Goal: Task Accomplishment & Management: Complete application form

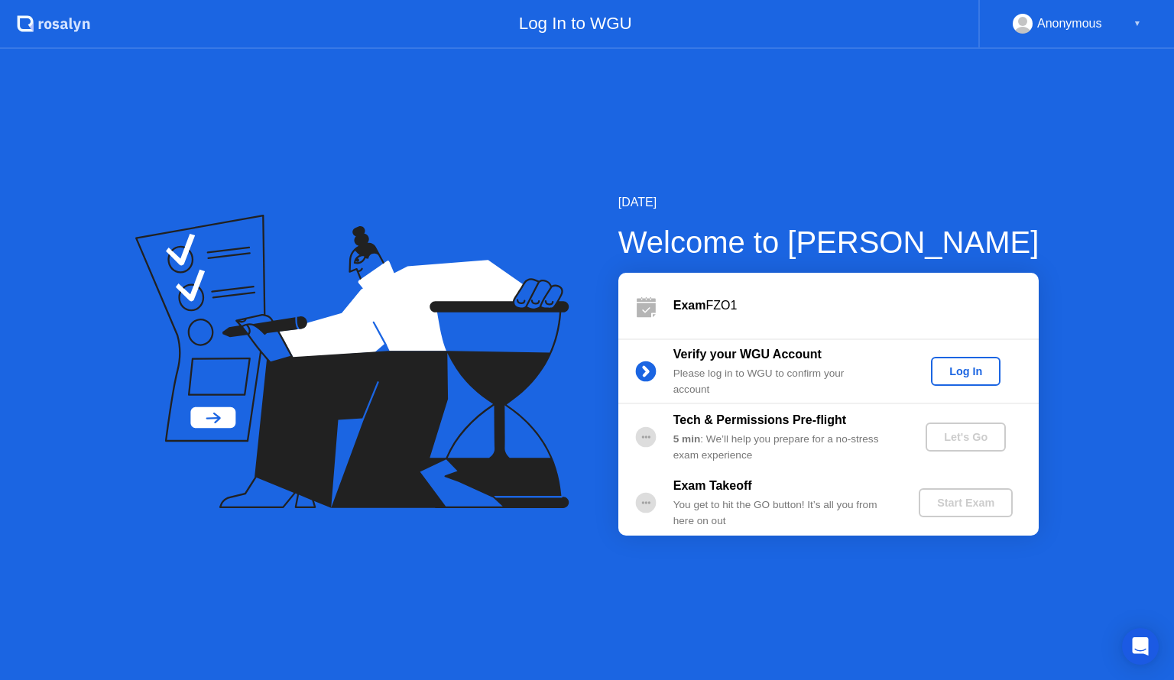
click at [963, 378] on div "Log In" at bounding box center [965, 371] width 57 height 12
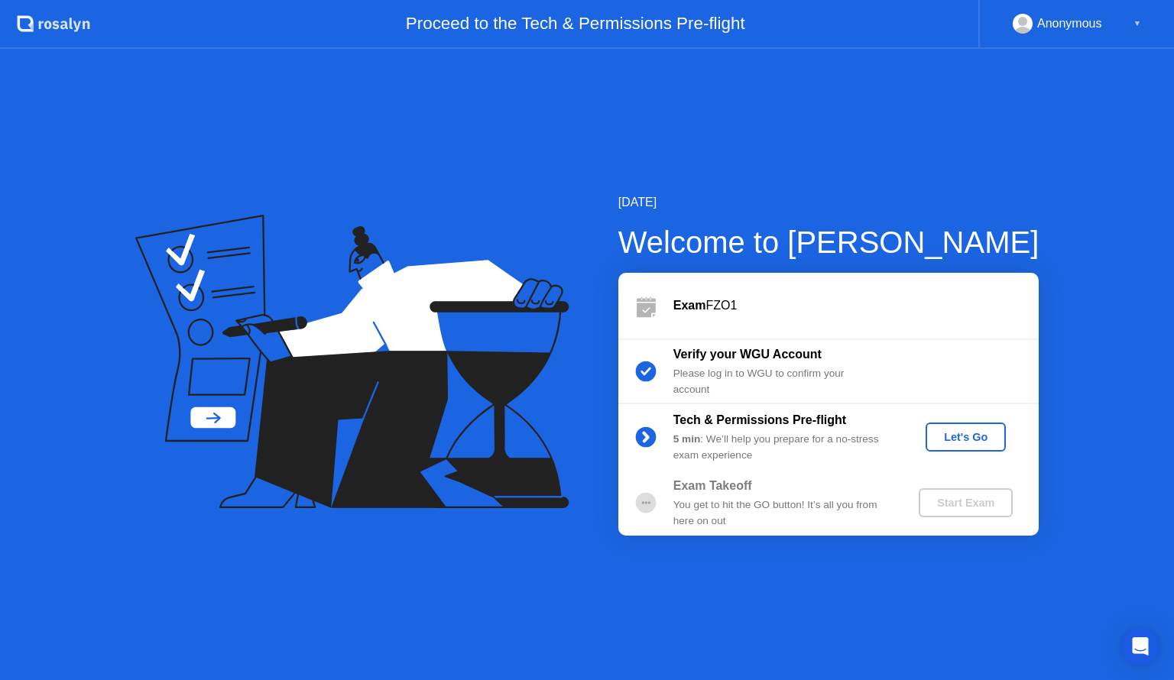
click at [972, 434] on div "Let's Go" at bounding box center [966, 437] width 68 height 12
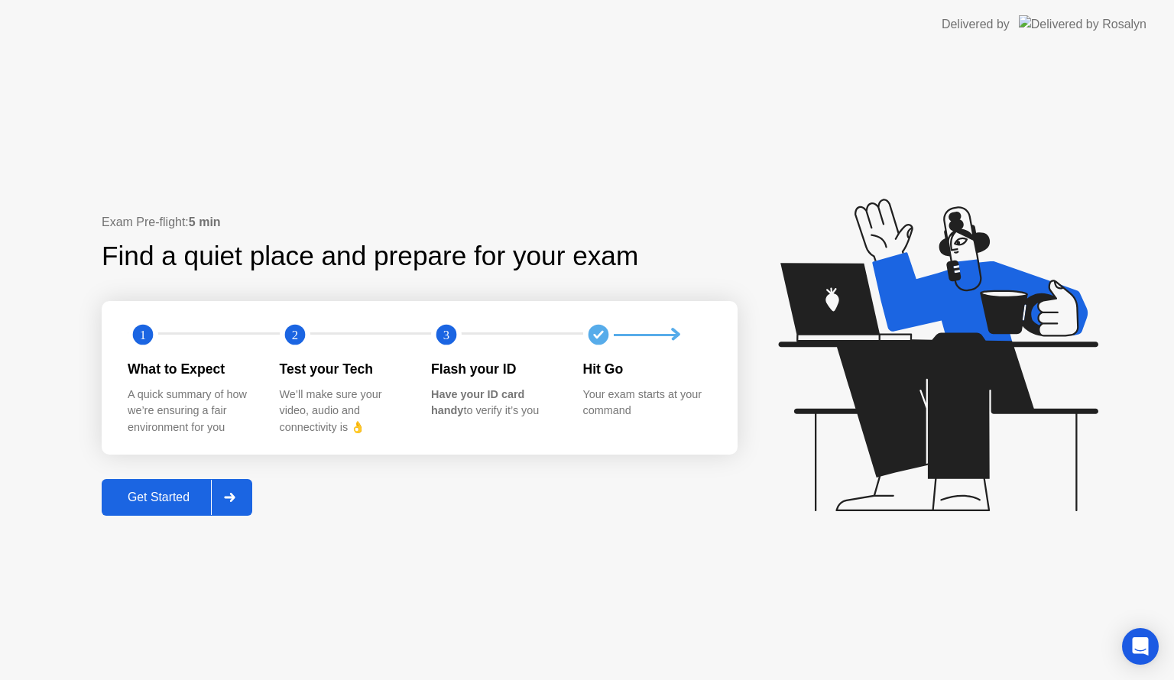
click at [153, 498] on div "Get Started" at bounding box center [158, 498] width 105 height 14
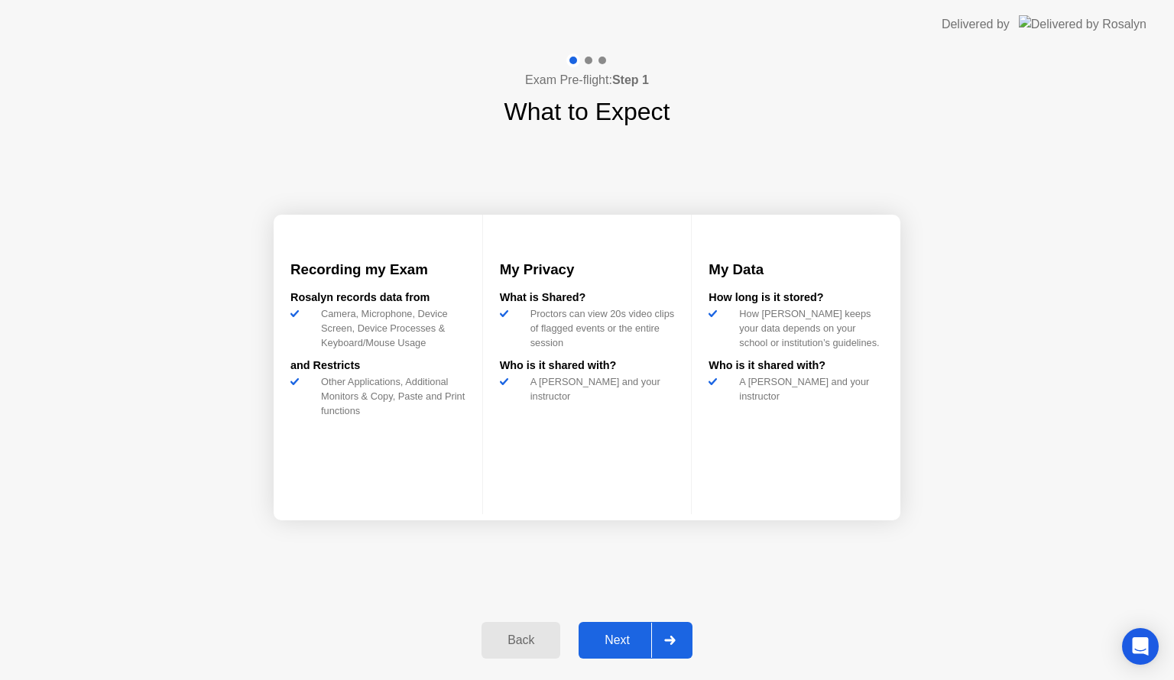
click at [624, 644] on div "Next" at bounding box center [617, 641] width 68 height 14
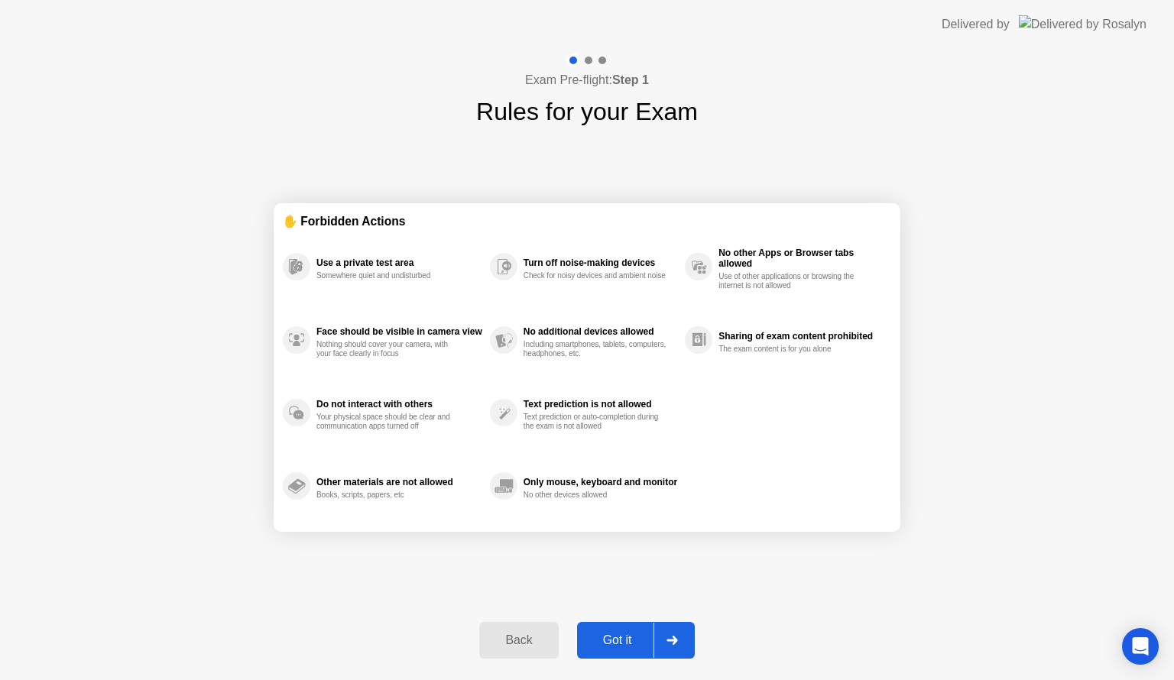
click at [624, 644] on div "Got it" at bounding box center [618, 641] width 72 height 14
select select "**********"
select select "*******"
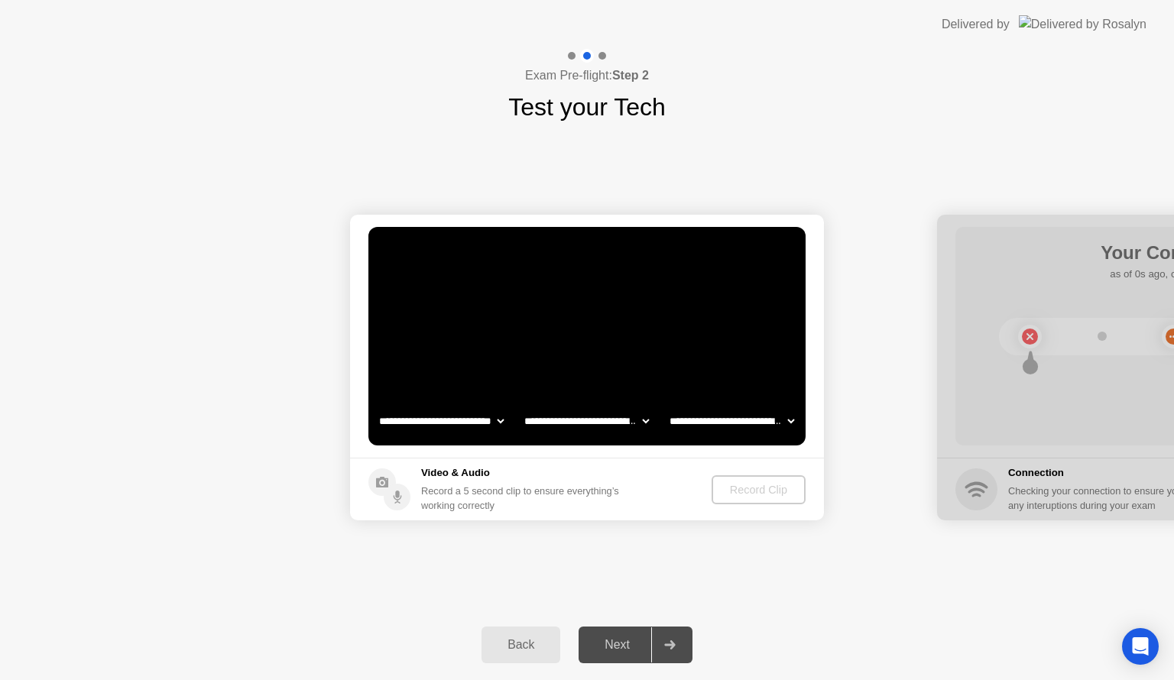
click at [612, 643] on div "Next" at bounding box center [617, 645] width 68 height 14
click at [751, 486] on div "Record Clip" at bounding box center [759, 490] width 82 height 12
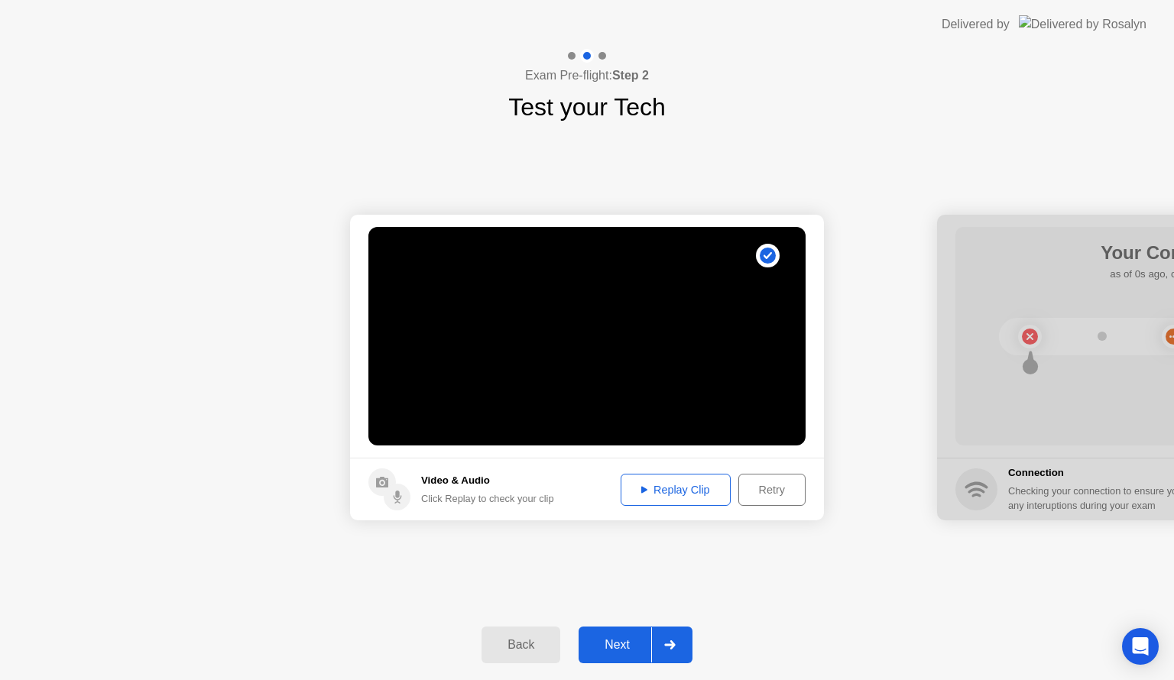
click at [611, 643] on div "Next" at bounding box center [617, 645] width 68 height 14
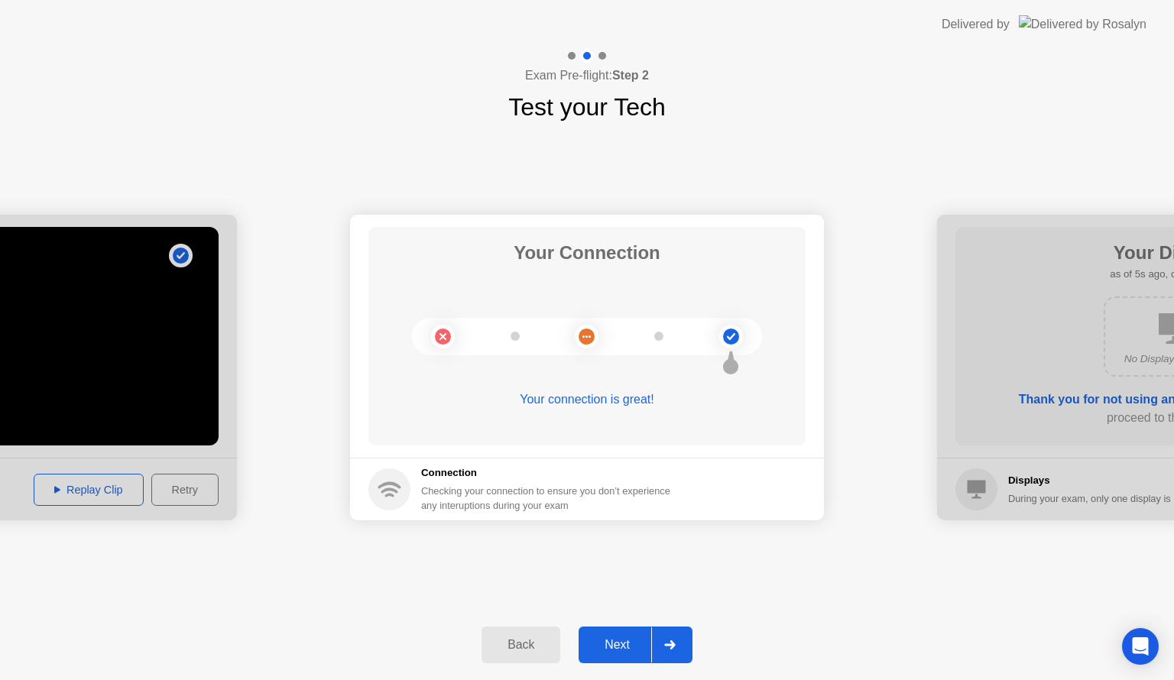
click at [611, 643] on div "Next" at bounding box center [617, 645] width 68 height 14
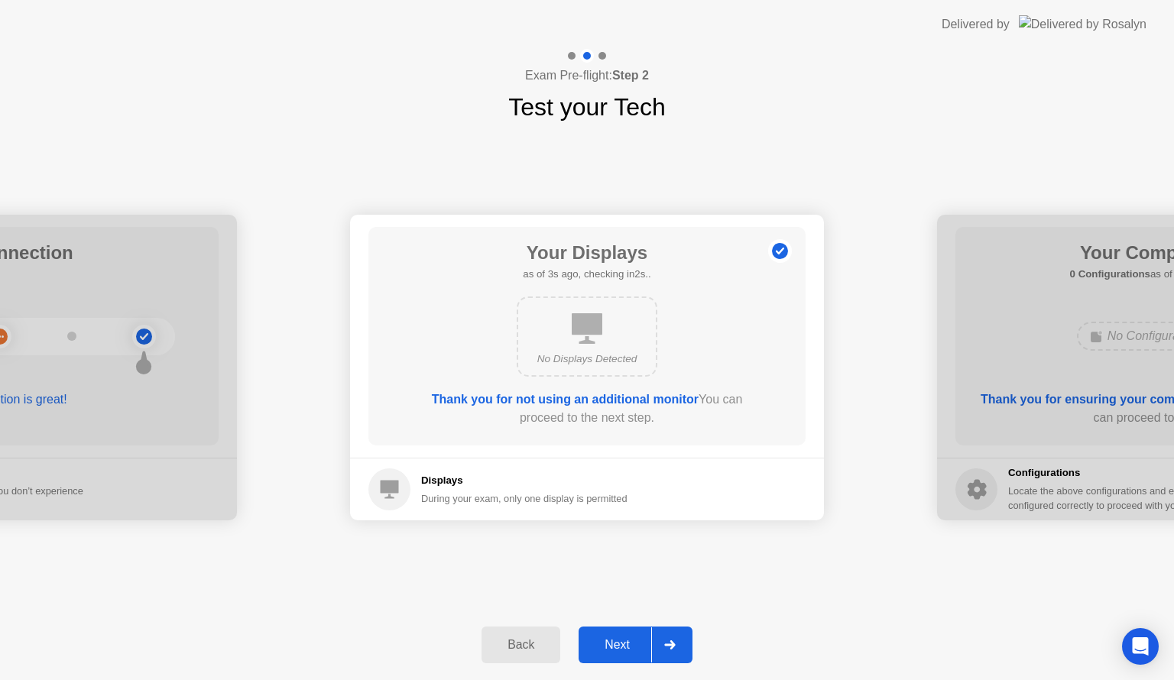
click at [606, 639] on div "Next" at bounding box center [617, 645] width 68 height 14
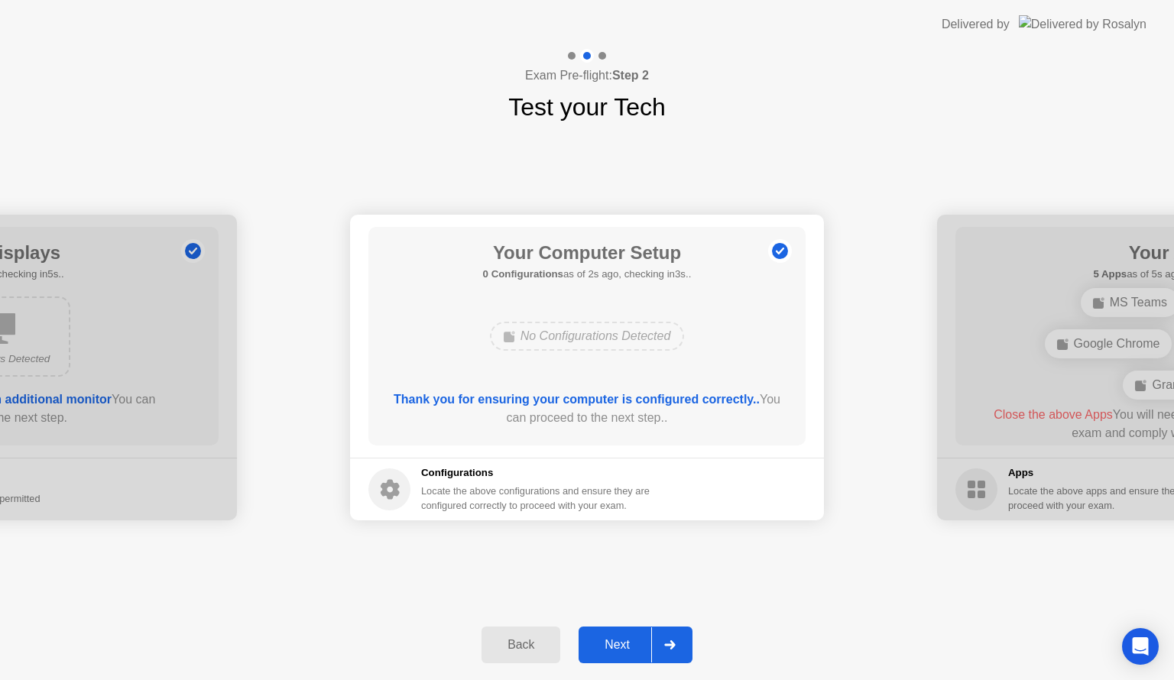
click at [606, 640] on div "Next" at bounding box center [617, 645] width 68 height 14
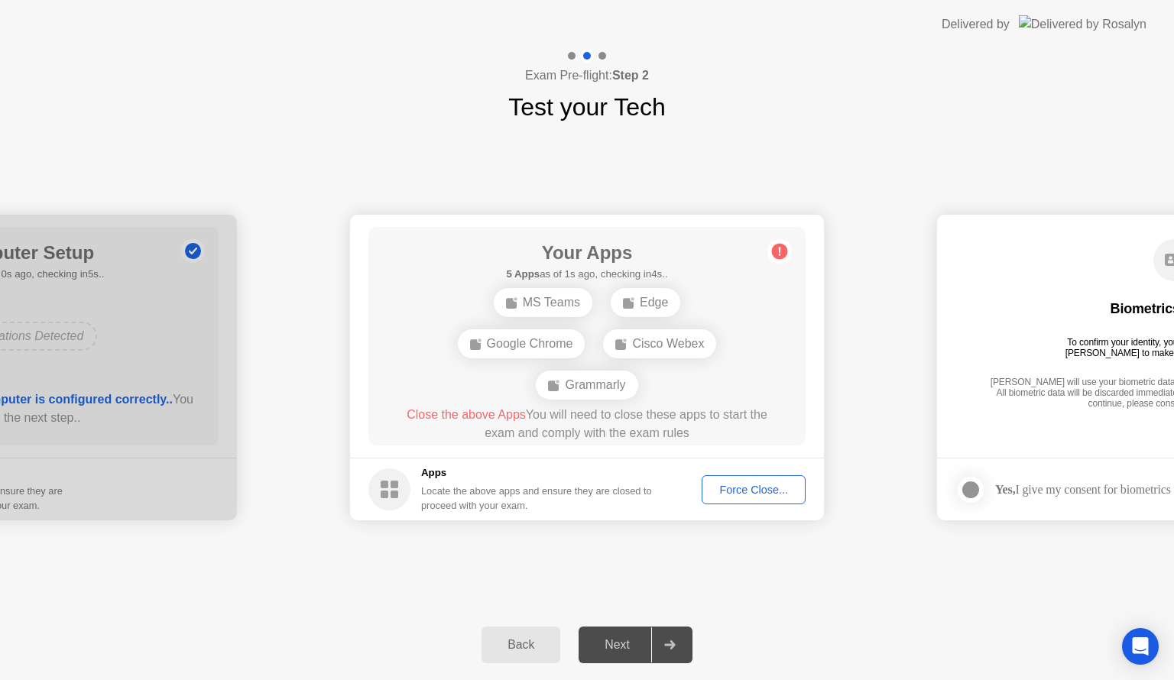
click at [734, 489] on div "Force Close..." at bounding box center [753, 490] width 93 height 12
click at [615, 645] on div "Next" at bounding box center [617, 645] width 68 height 14
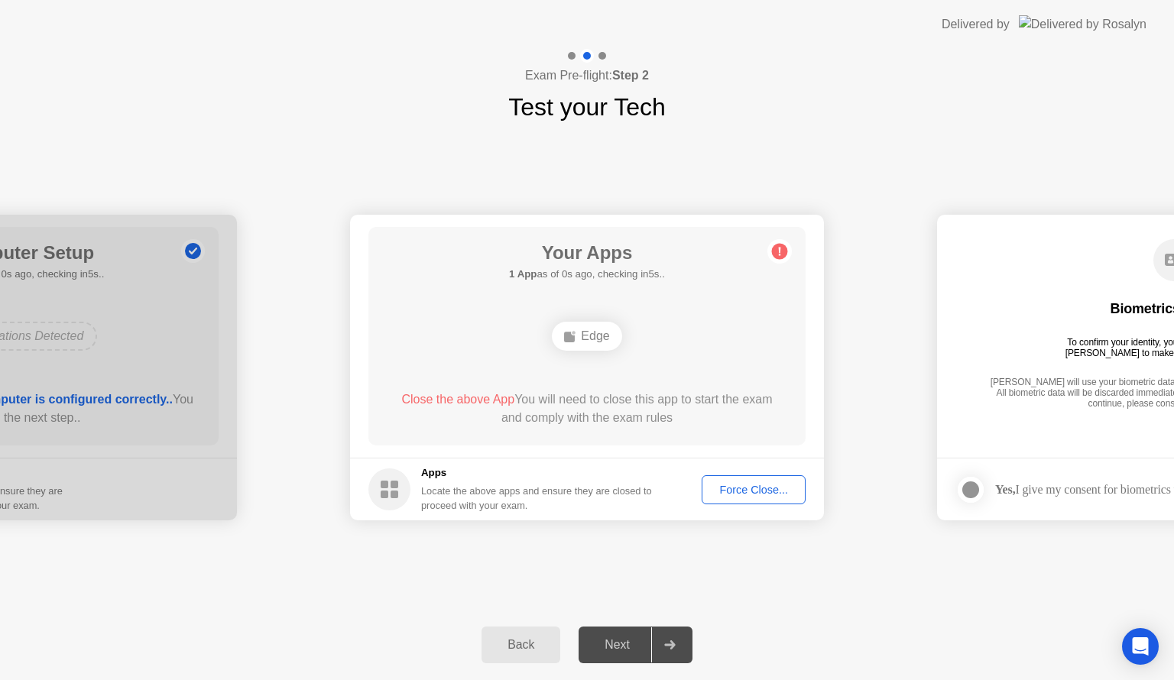
click at [618, 643] on div "Next" at bounding box center [617, 645] width 68 height 14
click at [675, 641] on icon at bounding box center [669, 645] width 11 height 9
click at [727, 495] on div "Force Close..." at bounding box center [753, 490] width 93 height 12
click at [621, 643] on div "Next" at bounding box center [617, 645] width 68 height 14
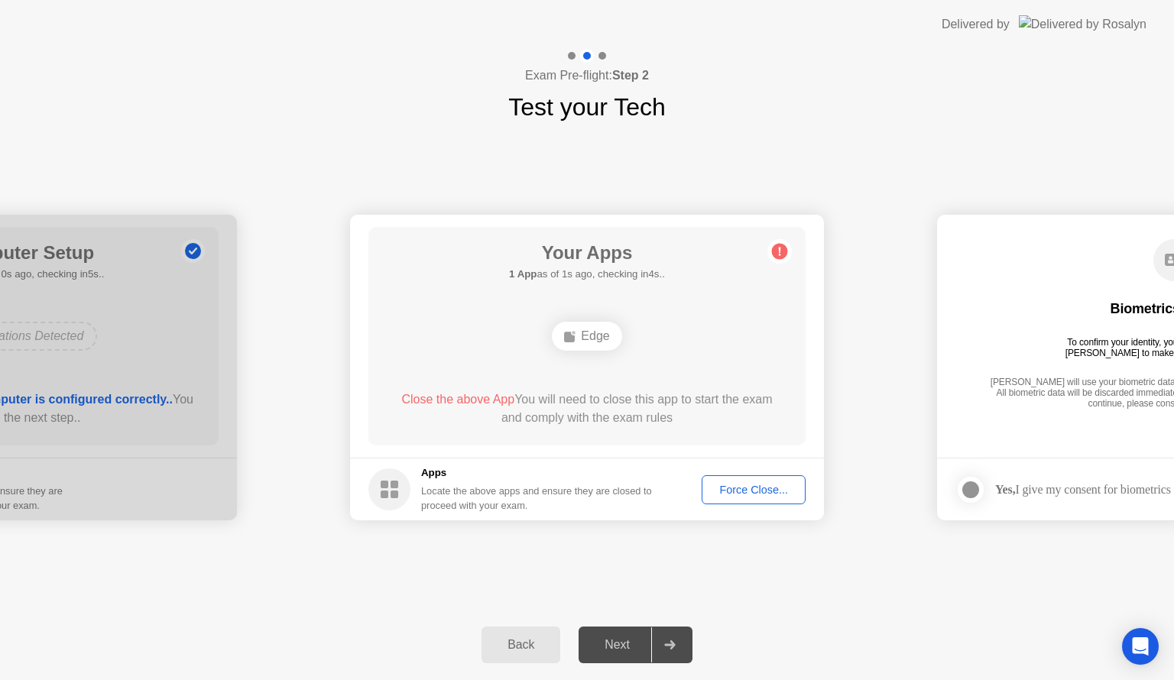
click at [673, 647] on icon at bounding box center [669, 645] width 11 height 9
click at [618, 641] on div "Next" at bounding box center [617, 645] width 68 height 14
click at [623, 642] on div "Next" at bounding box center [617, 645] width 68 height 14
click at [674, 645] on icon at bounding box center [669, 645] width 11 height 9
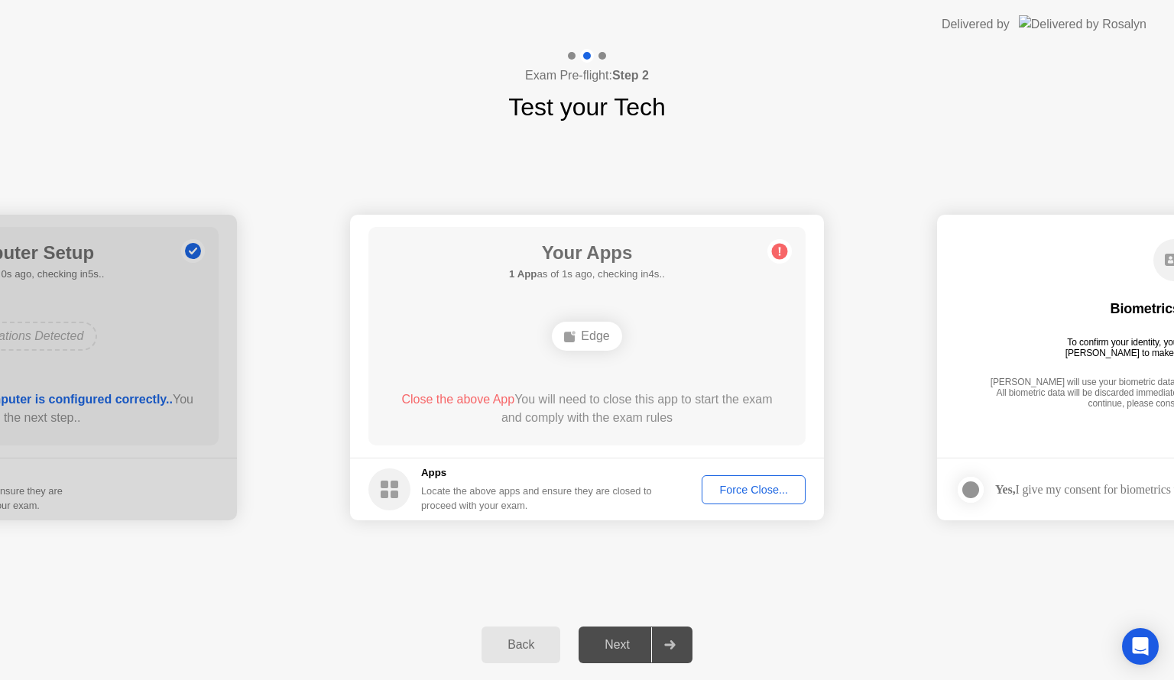
click at [734, 485] on div "Force Close..." at bounding box center [753, 490] width 93 height 12
click at [1040, 404] on div "Rosalyn will use your biometric data to compare the faces on the provided photo…" at bounding box center [1174, 394] width 376 height 34
click at [620, 647] on div "Next" at bounding box center [617, 645] width 68 height 14
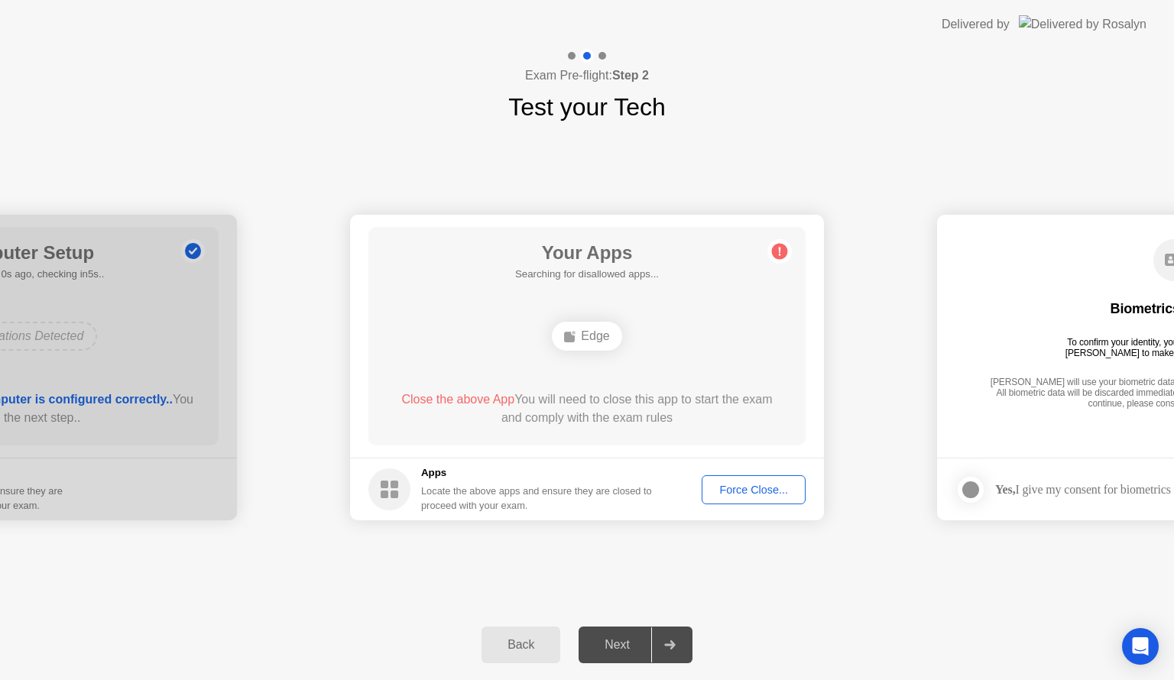
click at [620, 647] on div "Next" at bounding box center [617, 645] width 68 height 14
click at [660, 647] on div at bounding box center [669, 645] width 37 height 35
click at [480, 396] on span "Close the above App" at bounding box center [457, 399] width 113 height 13
click at [732, 484] on div "Force Close..." at bounding box center [753, 490] width 93 height 12
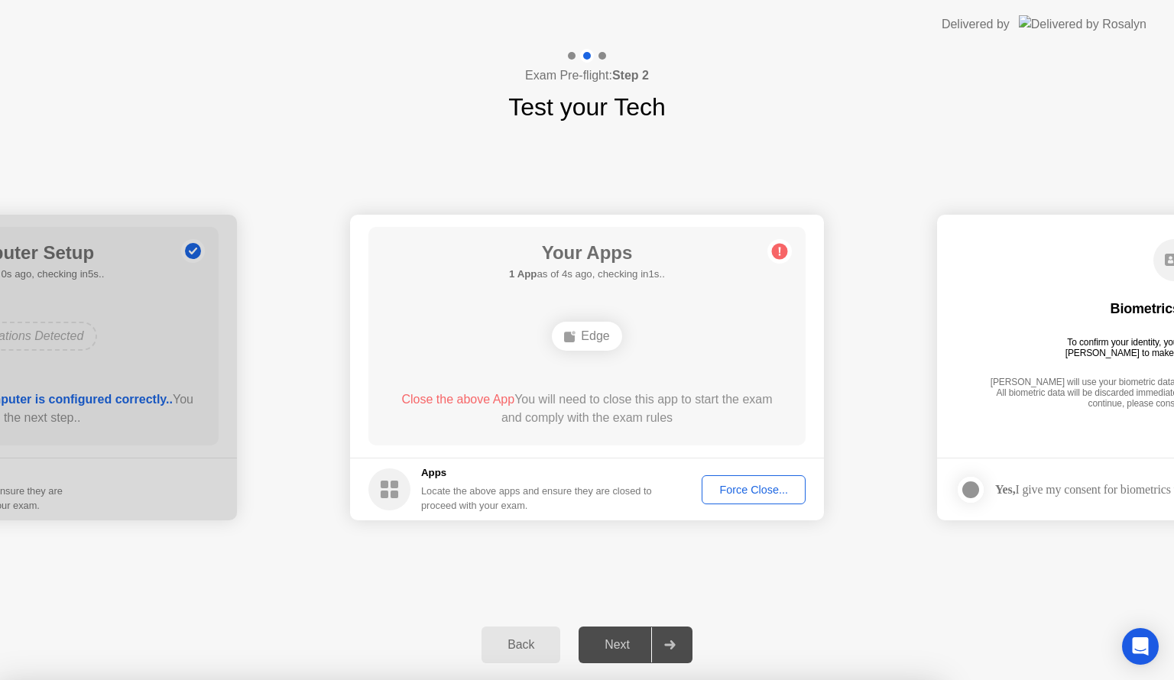
click at [731, 484] on div "Force Close..." at bounding box center [753, 490] width 93 height 12
click at [784, 491] on div "Force Close..." at bounding box center [753, 490] width 93 height 12
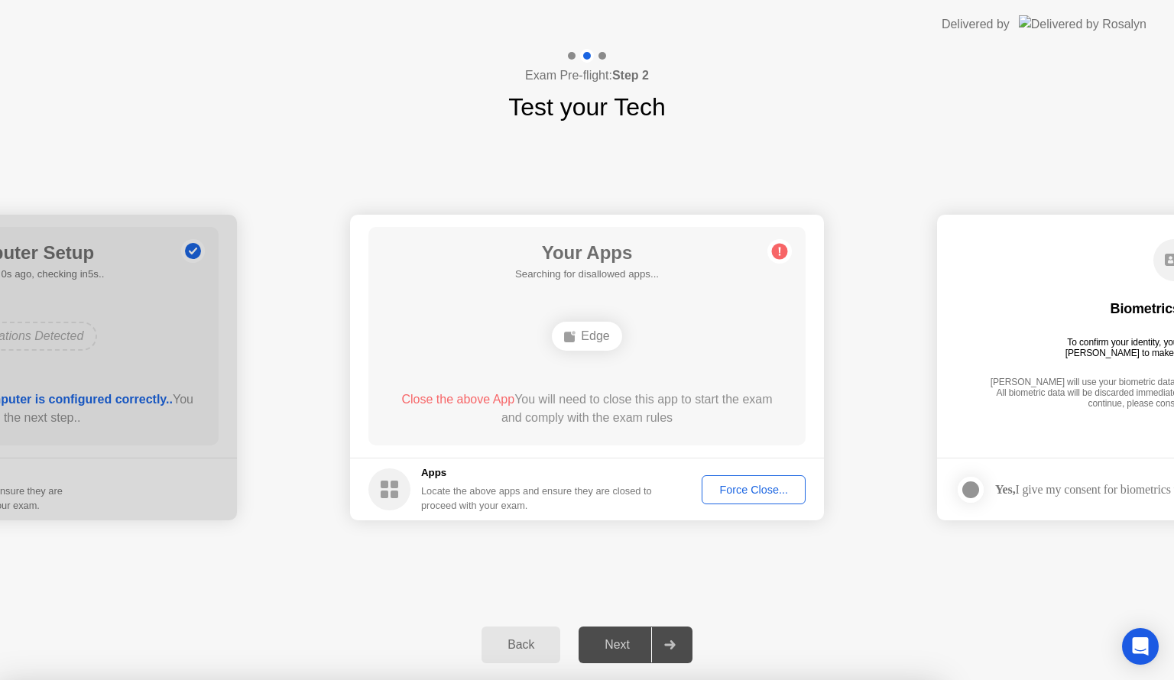
click at [530, 642] on div "Back" at bounding box center [521, 645] width 70 height 14
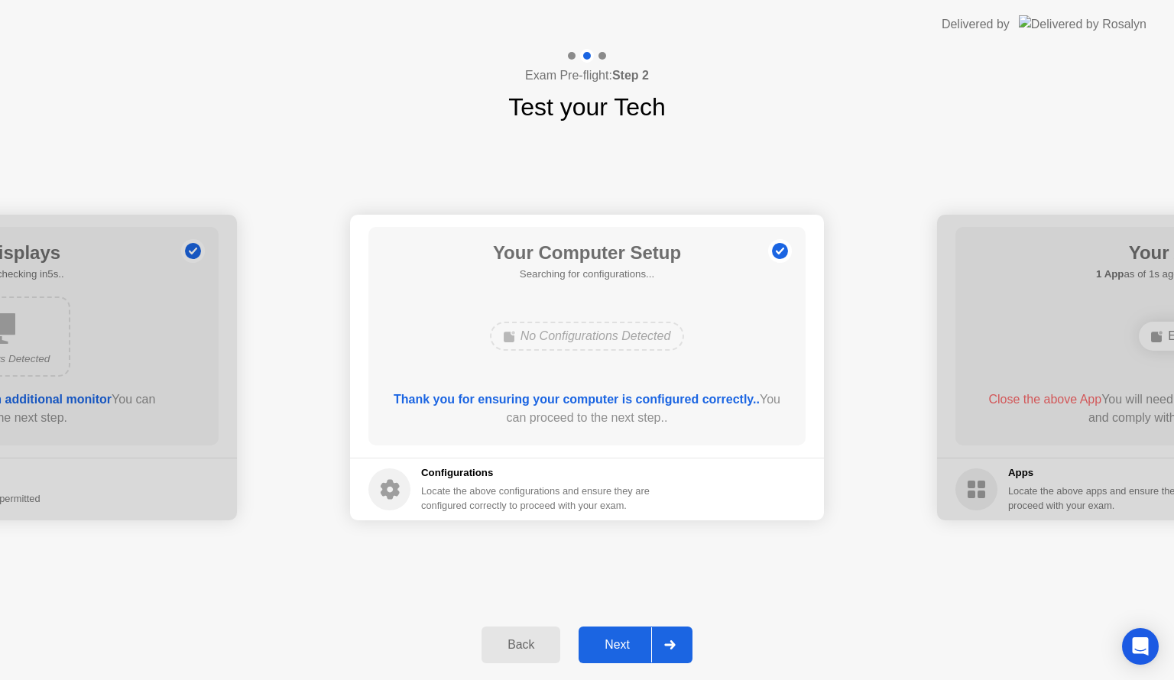
click at [530, 642] on div "Back" at bounding box center [521, 645] width 70 height 14
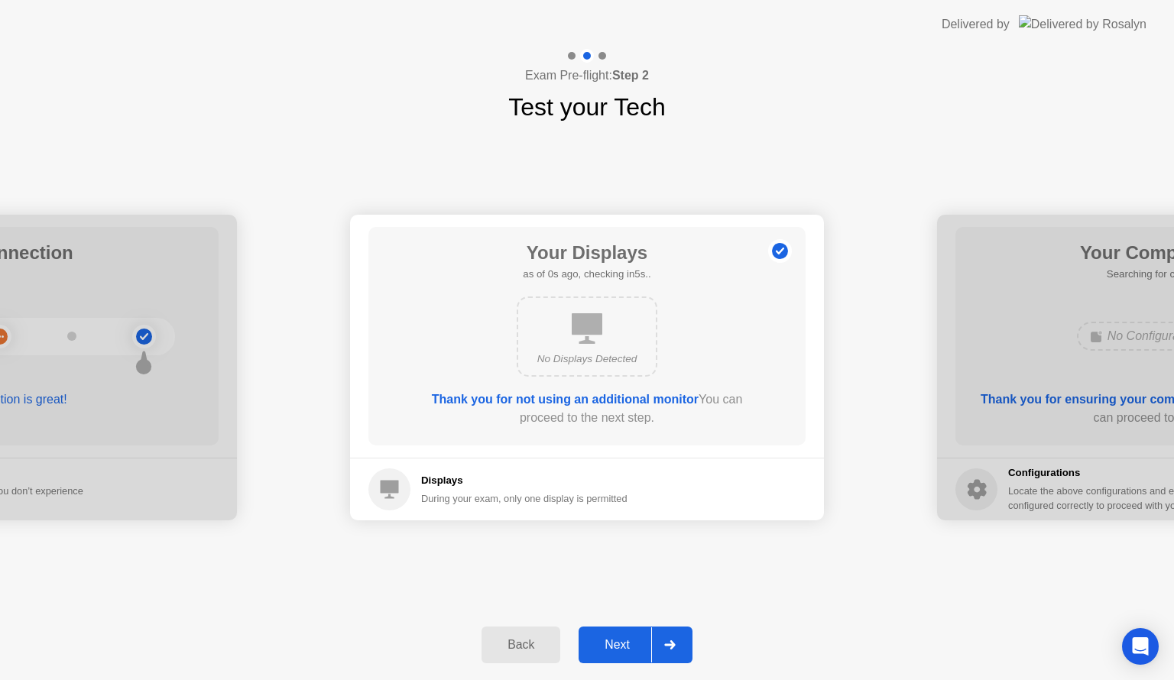
click at [530, 642] on div "Back" at bounding box center [521, 645] width 70 height 14
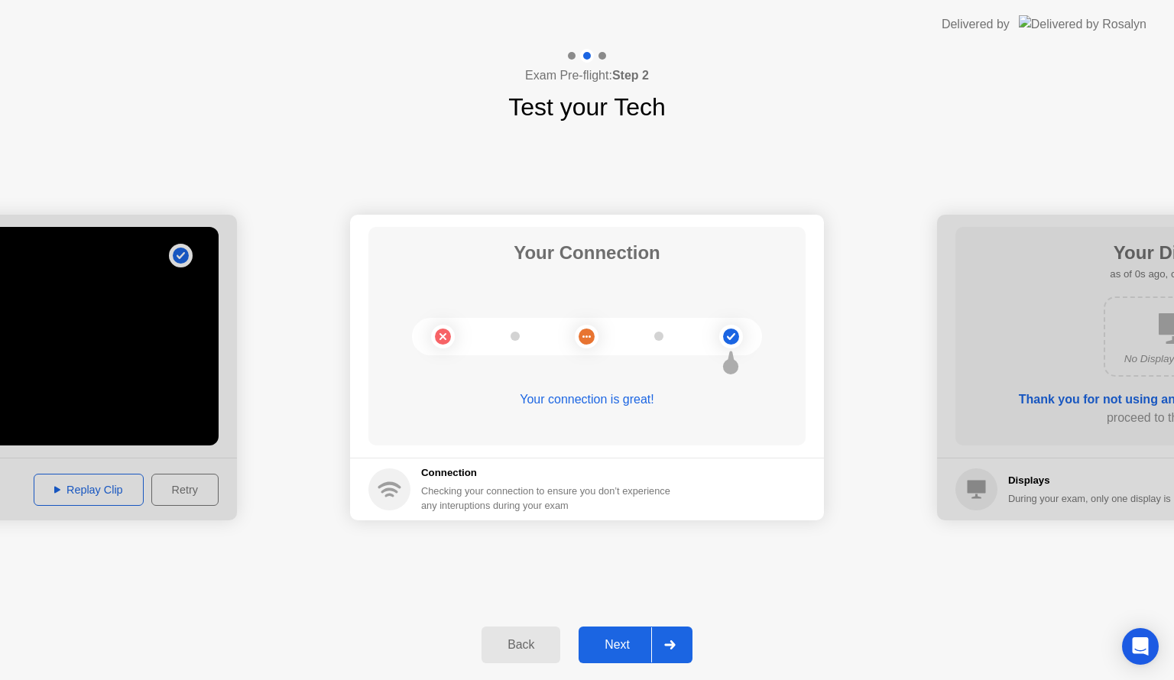
click at [530, 642] on div "Back" at bounding box center [521, 645] width 70 height 14
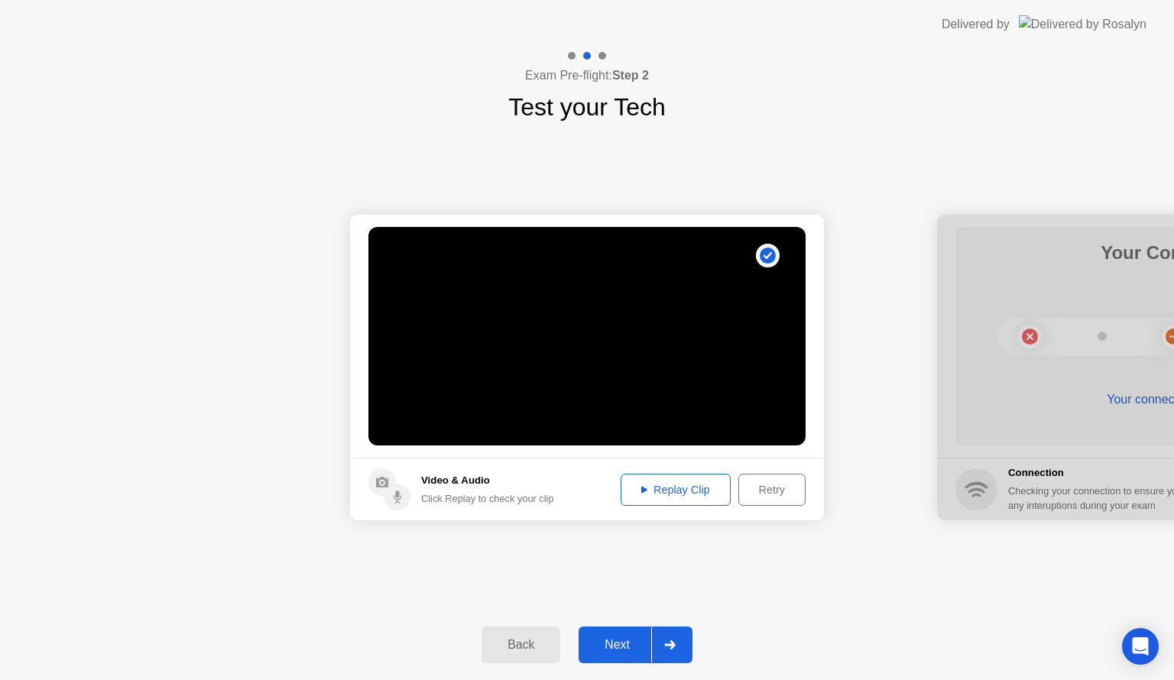
click at [530, 642] on div "Back" at bounding box center [521, 645] width 70 height 14
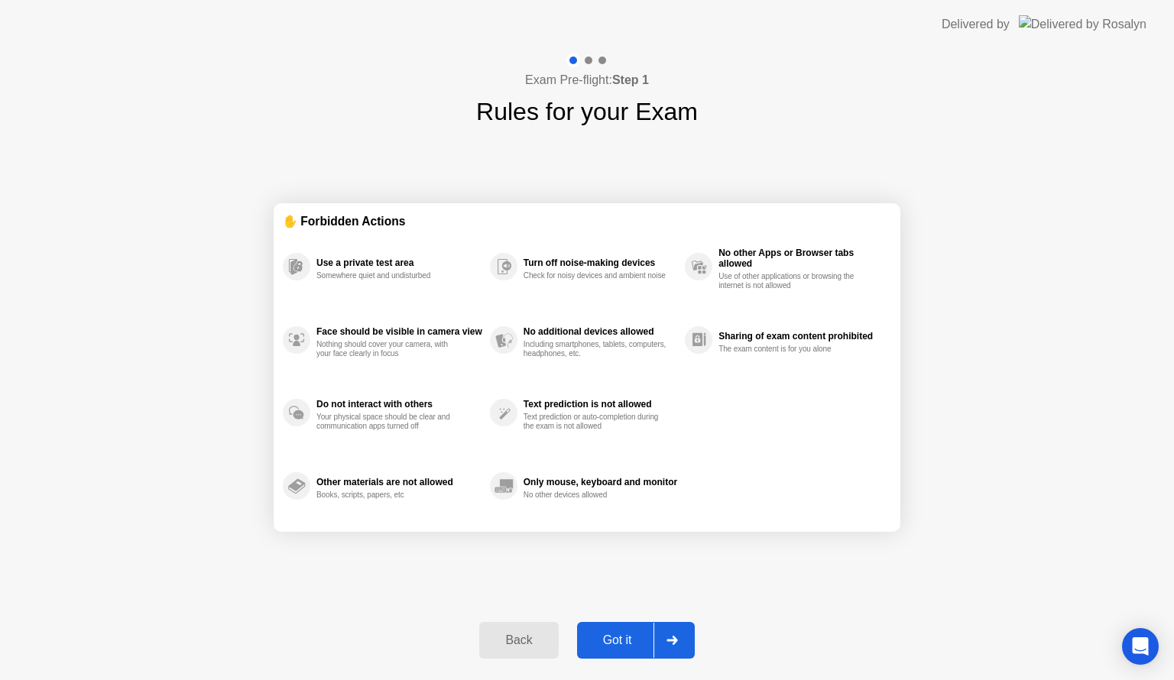
click at [616, 644] on div "Got it" at bounding box center [618, 641] width 72 height 14
select select "**********"
select select "*******"
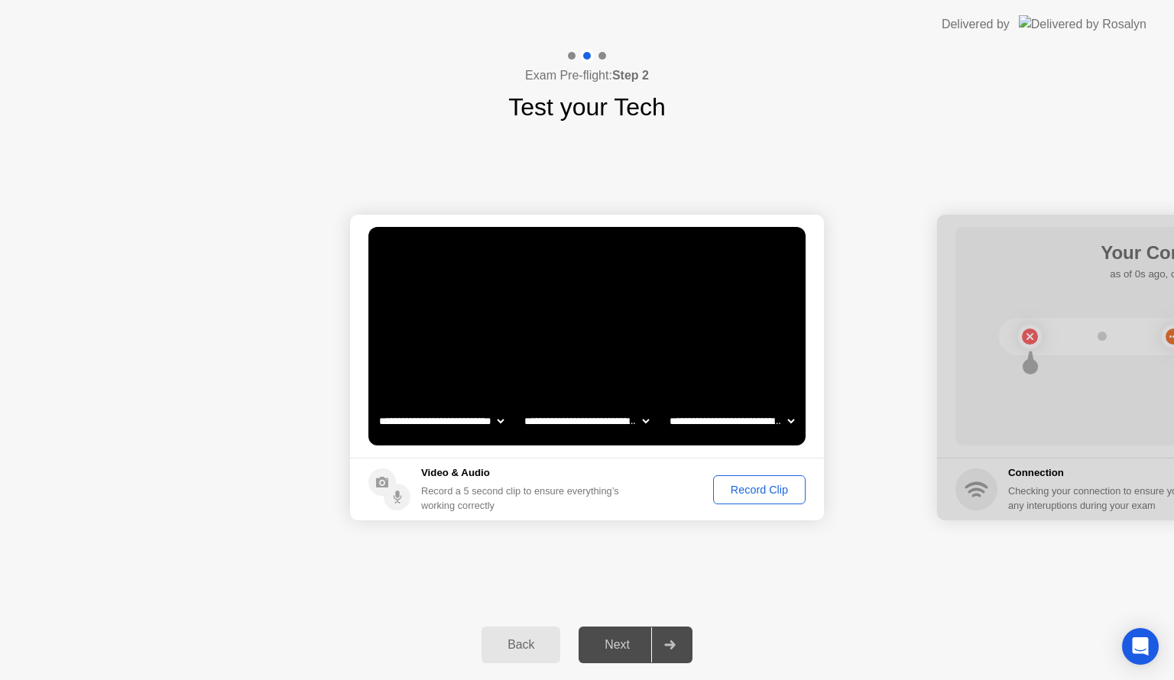
click at [608, 648] on div "Next" at bounding box center [617, 645] width 68 height 14
click at [758, 484] on div "Record Clip" at bounding box center [760, 490] width 82 height 12
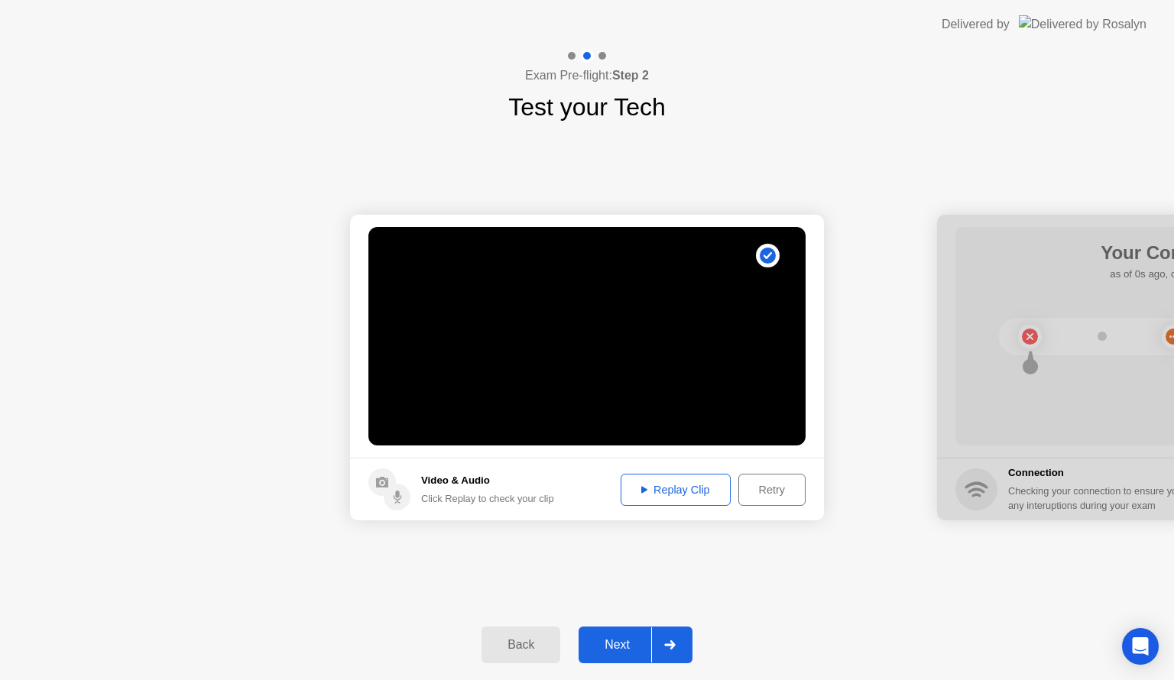
click at [621, 645] on div "Next" at bounding box center [617, 645] width 68 height 14
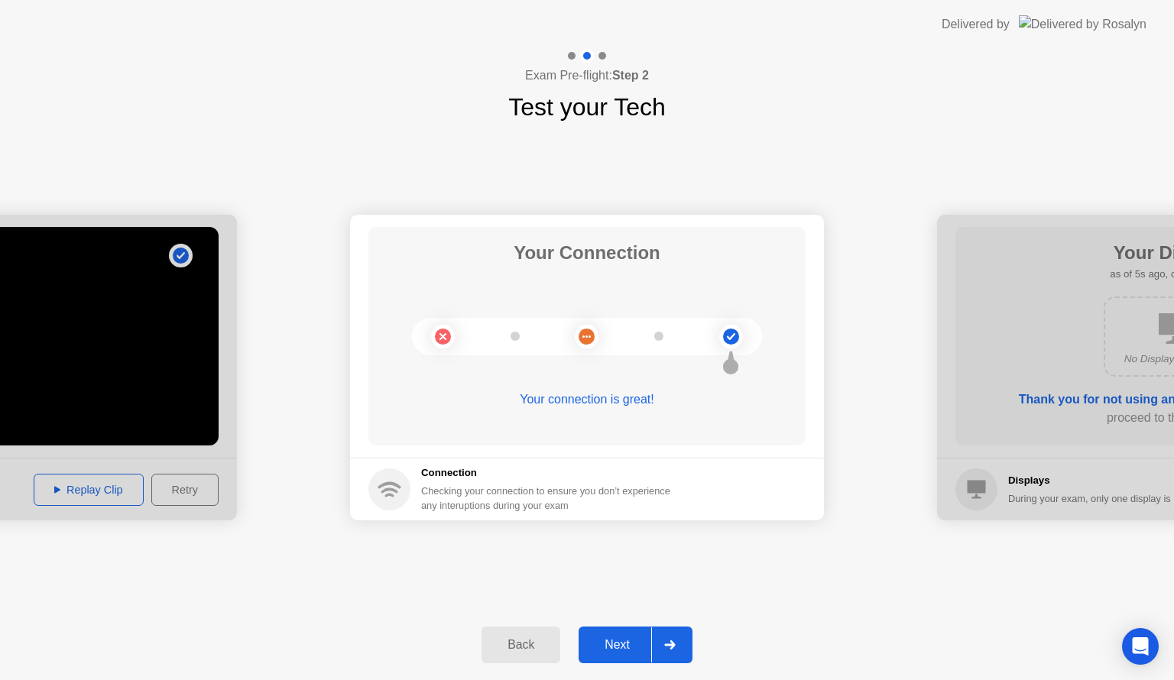
click at [621, 645] on div "Next" at bounding box center [617, 645] width 68 height 14
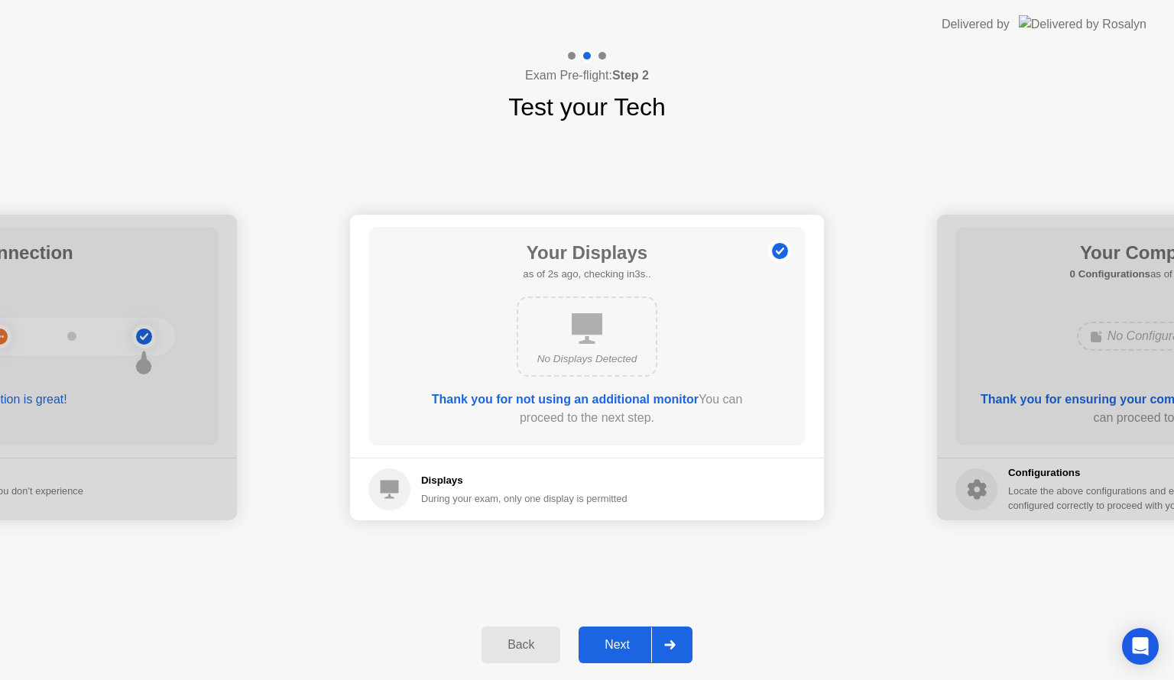
click at [621, 644] on div "Next" at bounding box center [617, 645] width 68 height 14
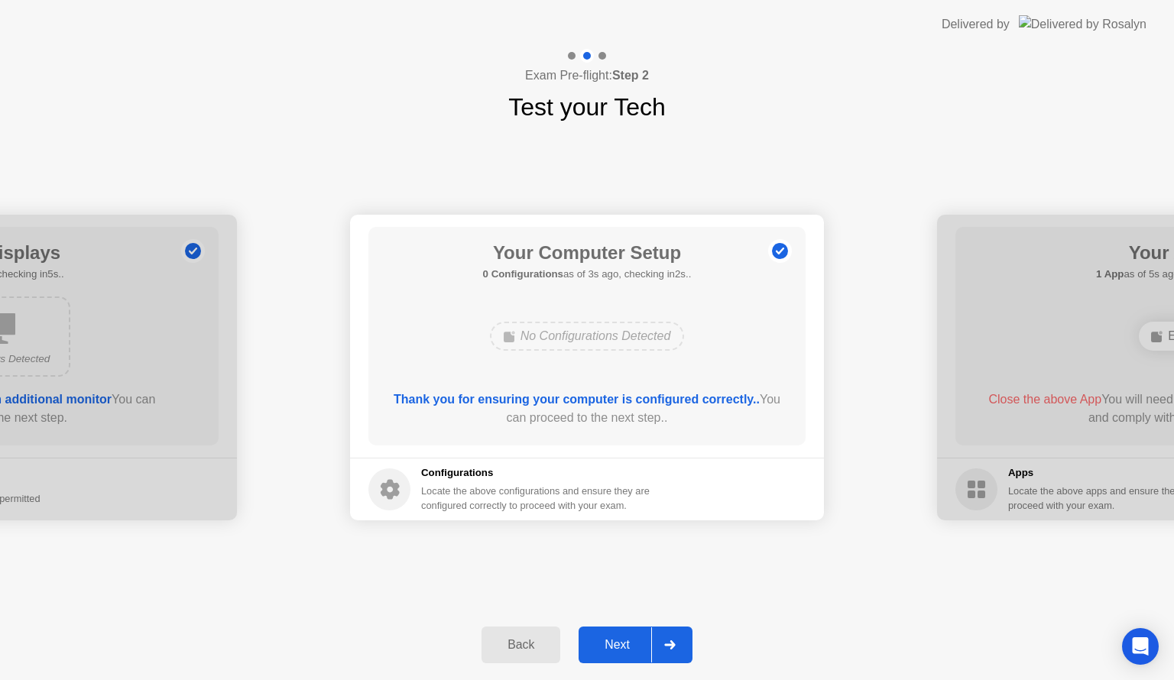
click at [621, 644] on div "Next" at bounding box center [617, 645] width 68 height 14
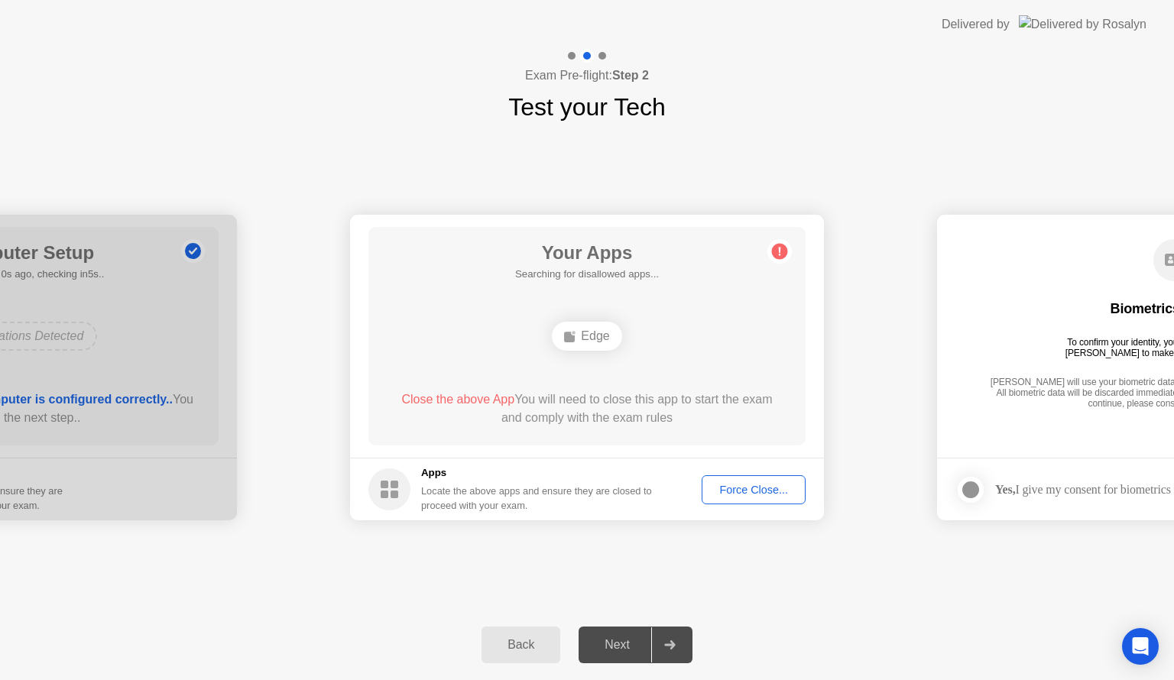
click at [621, 647] on div "Next" at bounding box center [617, 645] width 68 height 14
click at [728, 494] on div "Force Close..." at bounding box center [753, 490] width 93 height 12
click at [1135, 647] on icon "Open Intercom Messenger" at bounding box center [1140, 647] width 18 height 20
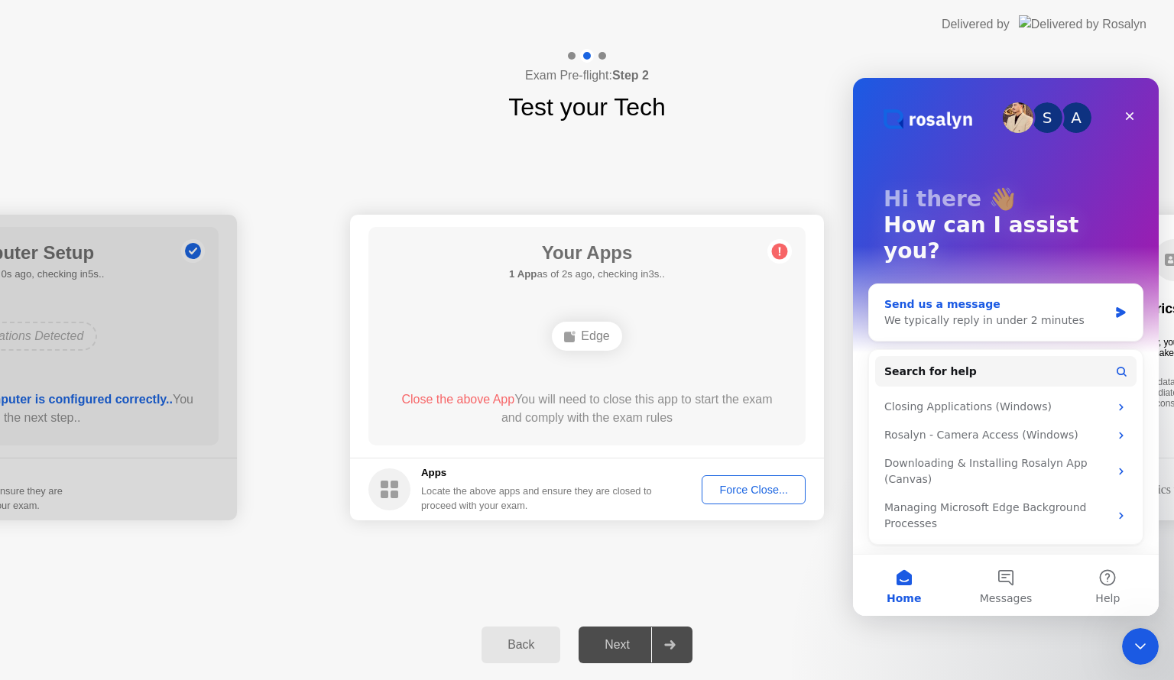
click at [943, 313] on div "We typically reply in under 2 minutes" at bounding box center [996, 321] width 224 height 16
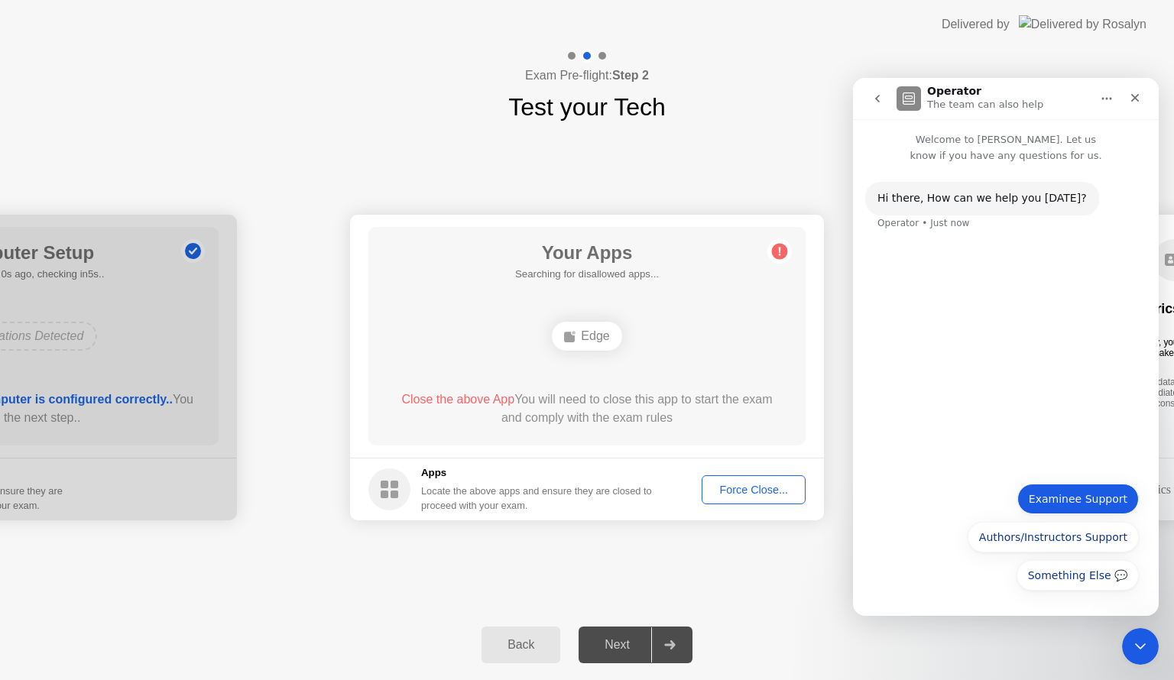
click at [1082, 494] on button "Examinee Support" at bounding box center [1078, 499] width 122 height 31
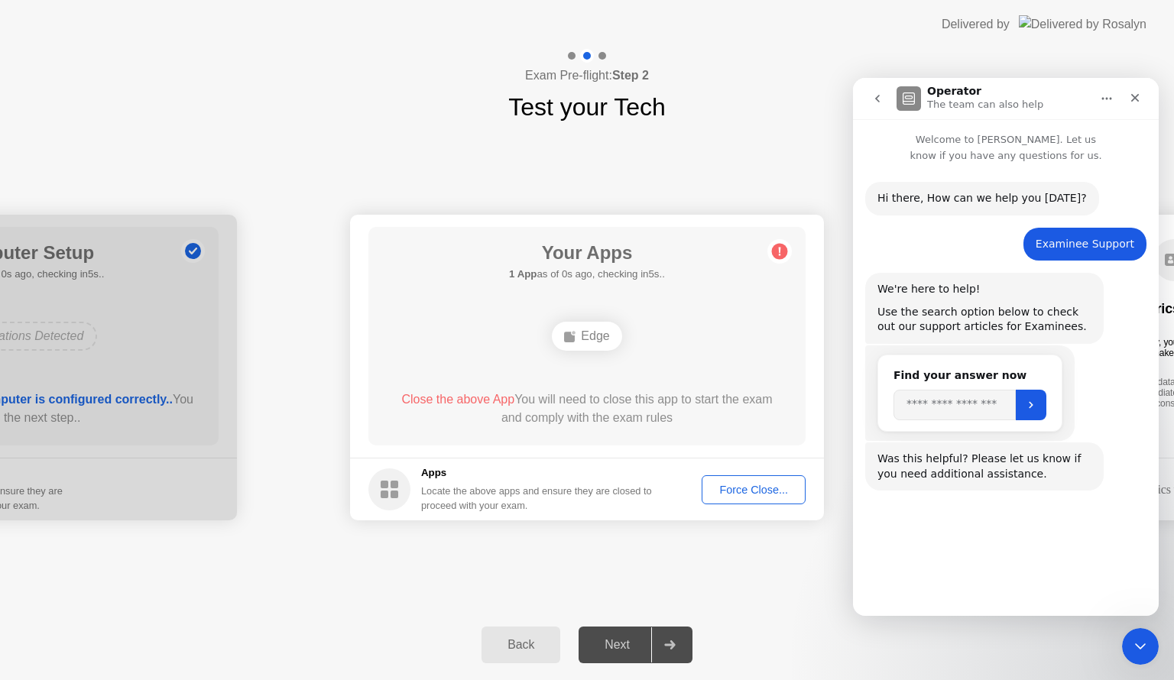
click at [1069, 570] on button "Connect with Support" at bounding box center [1069, 574] width 139 height 31
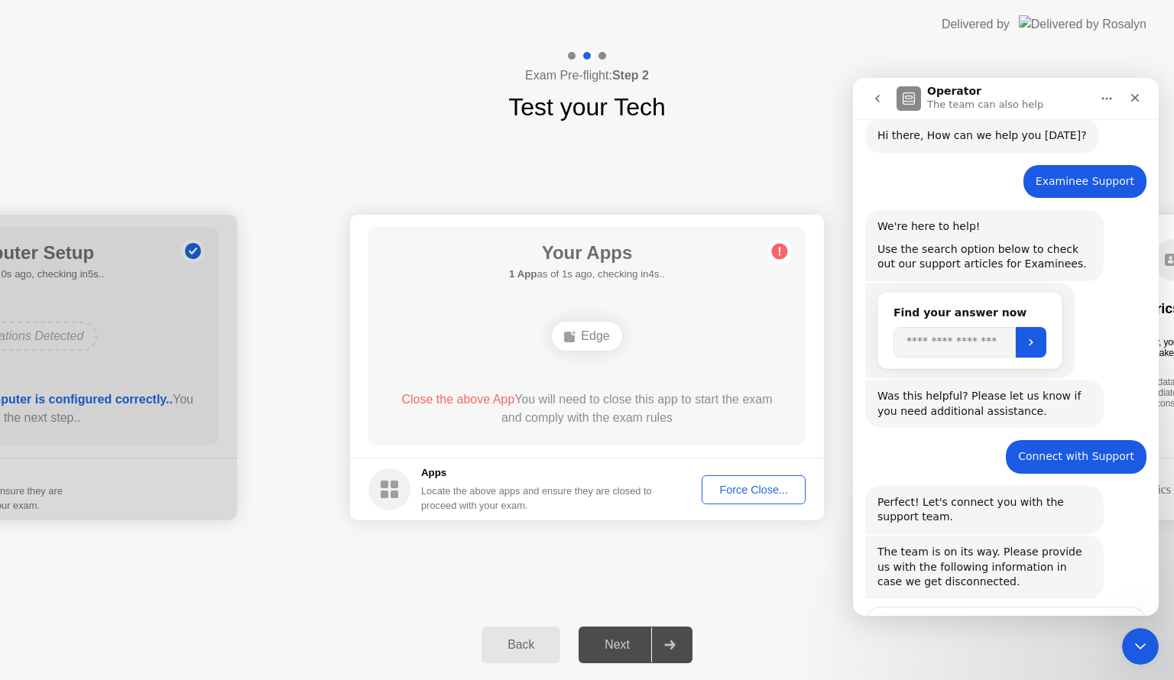
scroll to position [183, 0]
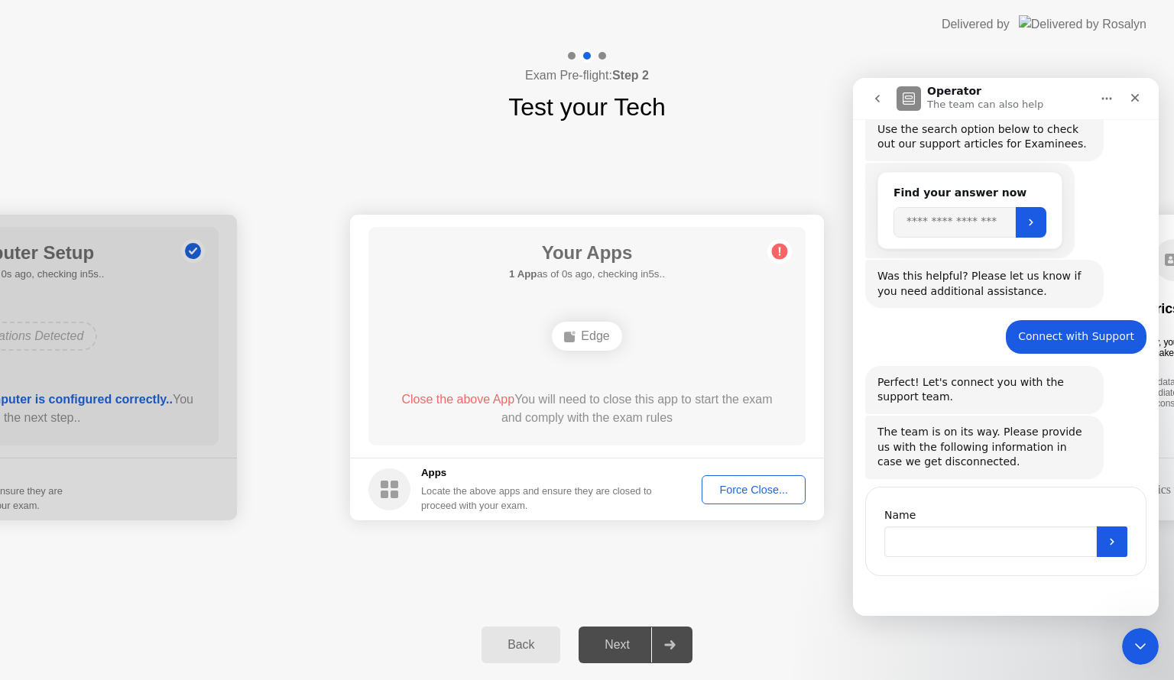
click at [954, 542] on input "Name" at bounding box center [990, 542] width 212 height 31
type input "*******"
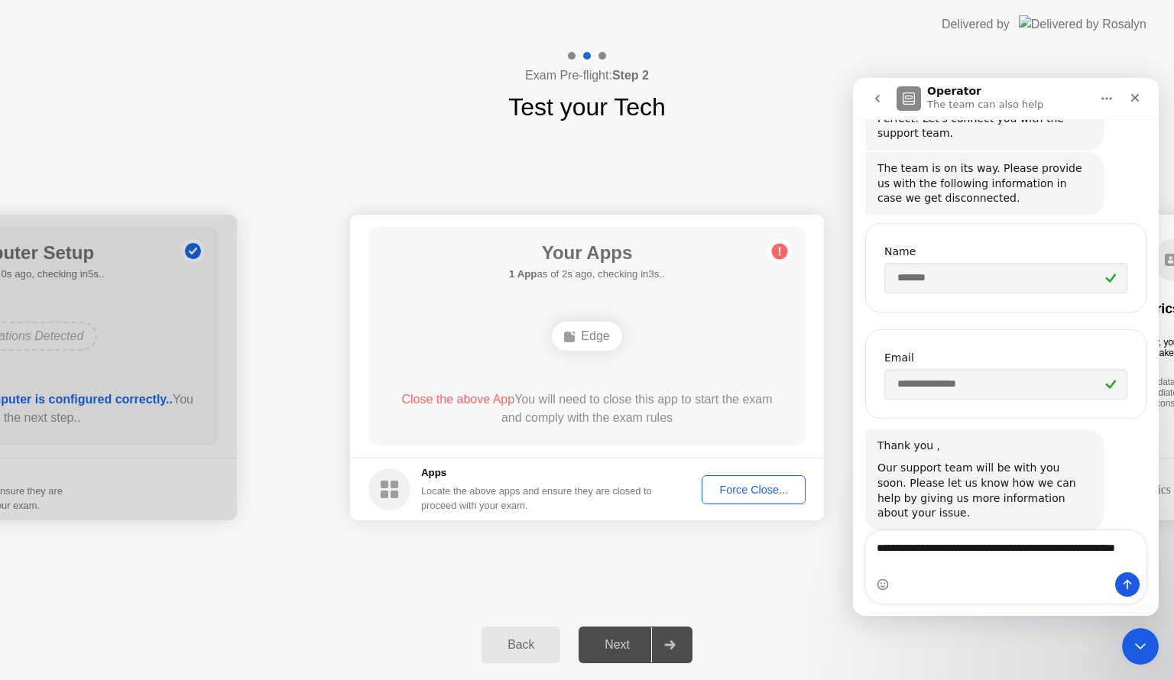
scroll to position [462, 0]
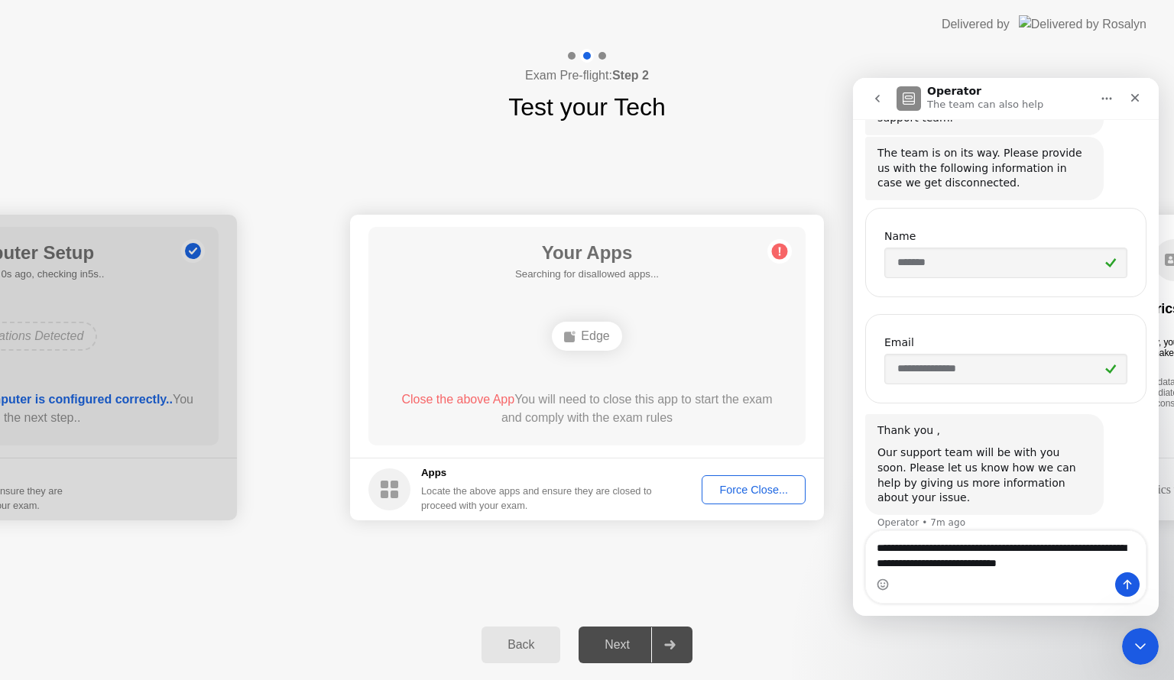
type textarea "**********"
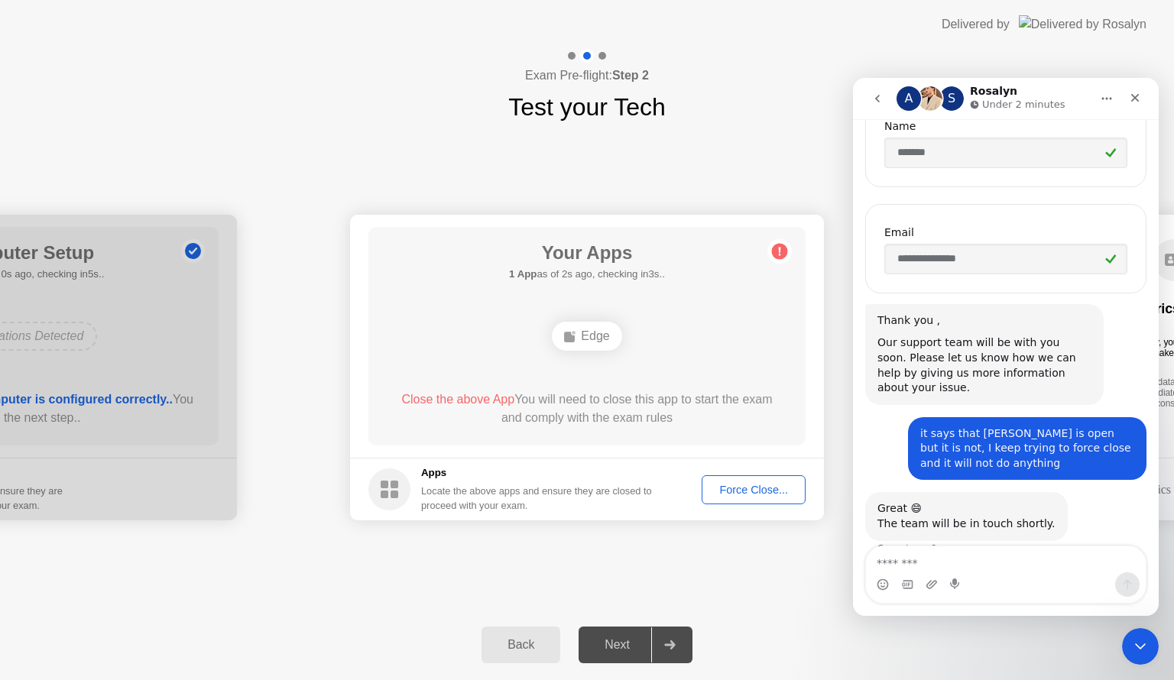
scroll to position [582, 0]
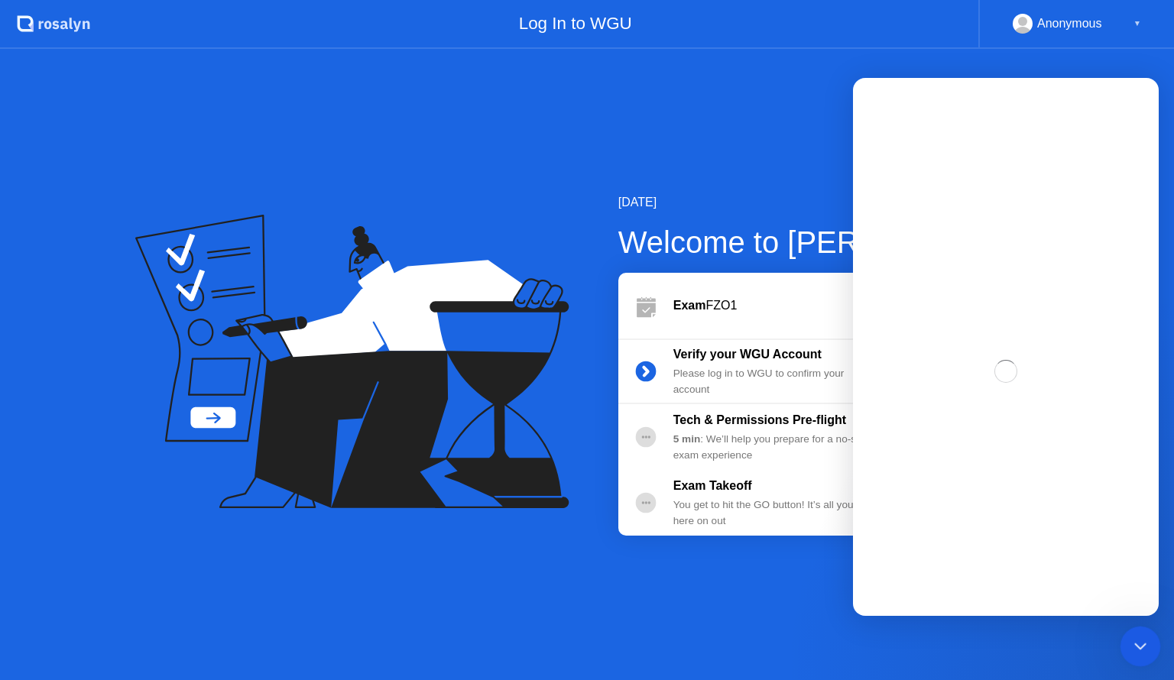
click at [1134, 646] on icon "Close Intercom Messenger" at bounding box center [1138, 644] width 18 height 18
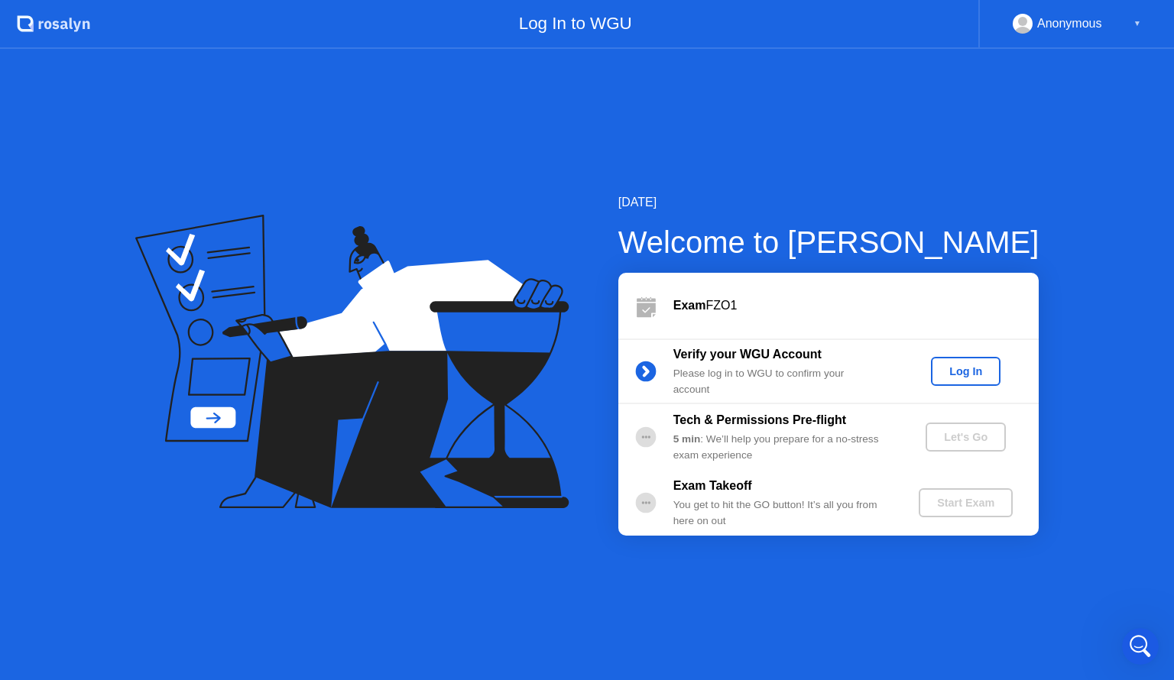
scroll to position [793, 0]
click at [958, 368] on div "Log In" at bounding box center [965, 371] width 57 height 12
